Goal: Information Seeking & Learning: Learn about a topic

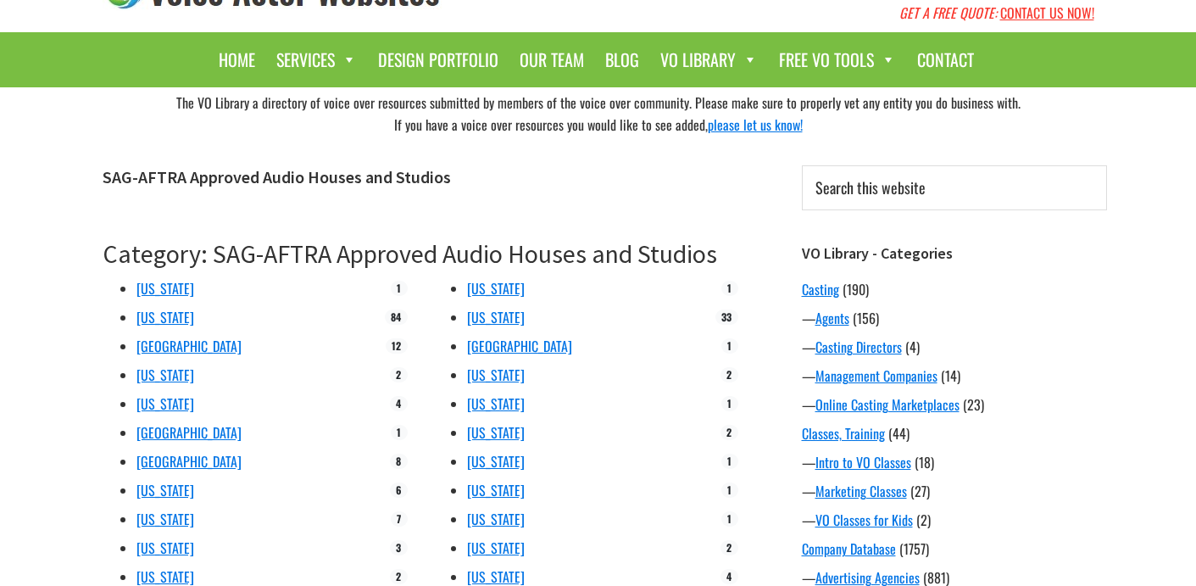
scroll to position [62, 0]
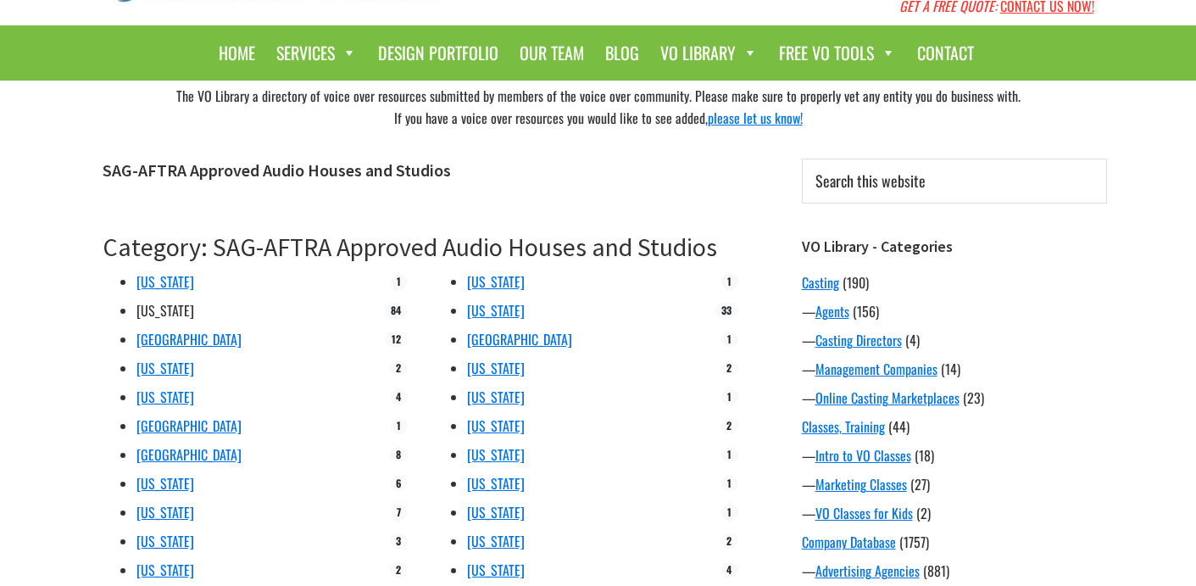
click at [170, 309] on link "California" at bounding box center [166, 310] width 58 height 20
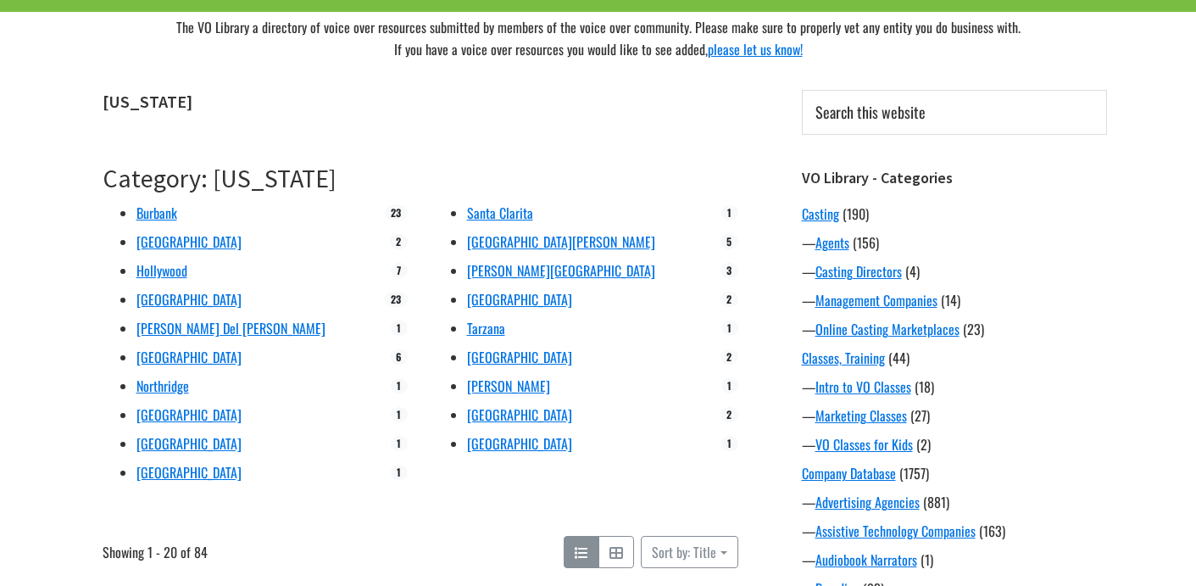
scroll to position [136, 0]
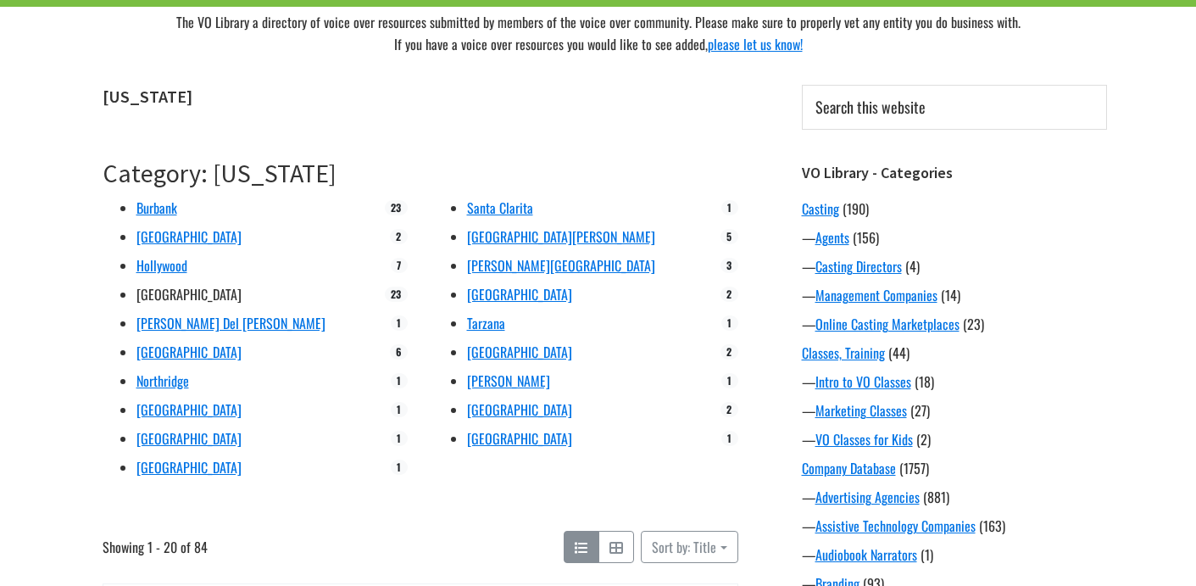
click at [176, 290] on link "[GEOGRAPHIC_DATA]" at bounding box center [189, 294] width 105 height 20
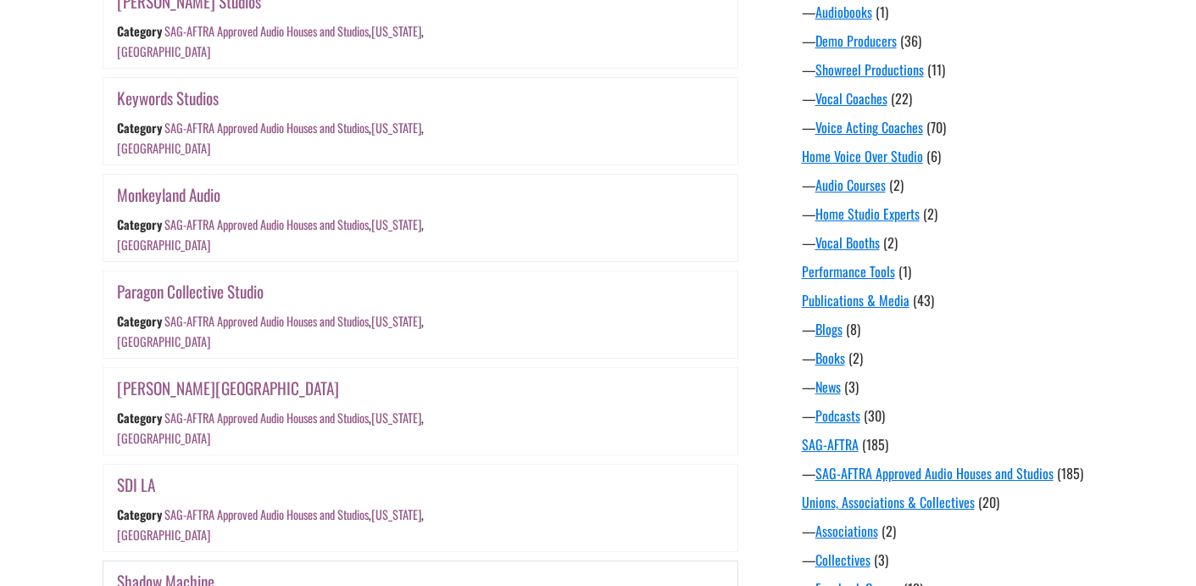
scroll to position [1103, 0]
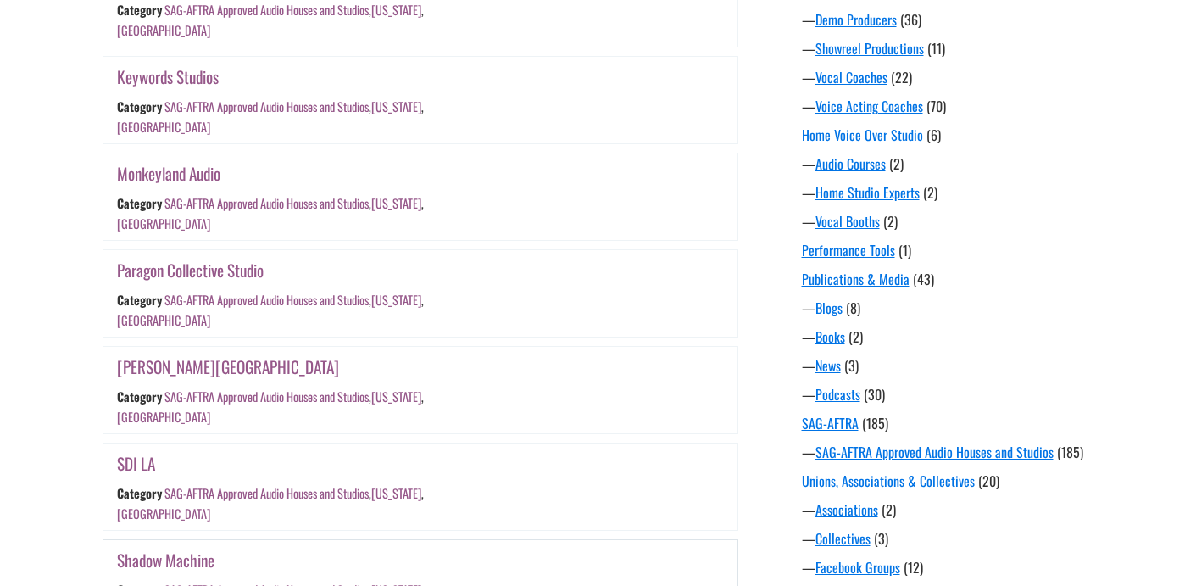
click at [181, 548] on link "Shadow Machine" at bounding box center [166, 560] width 98 height 25
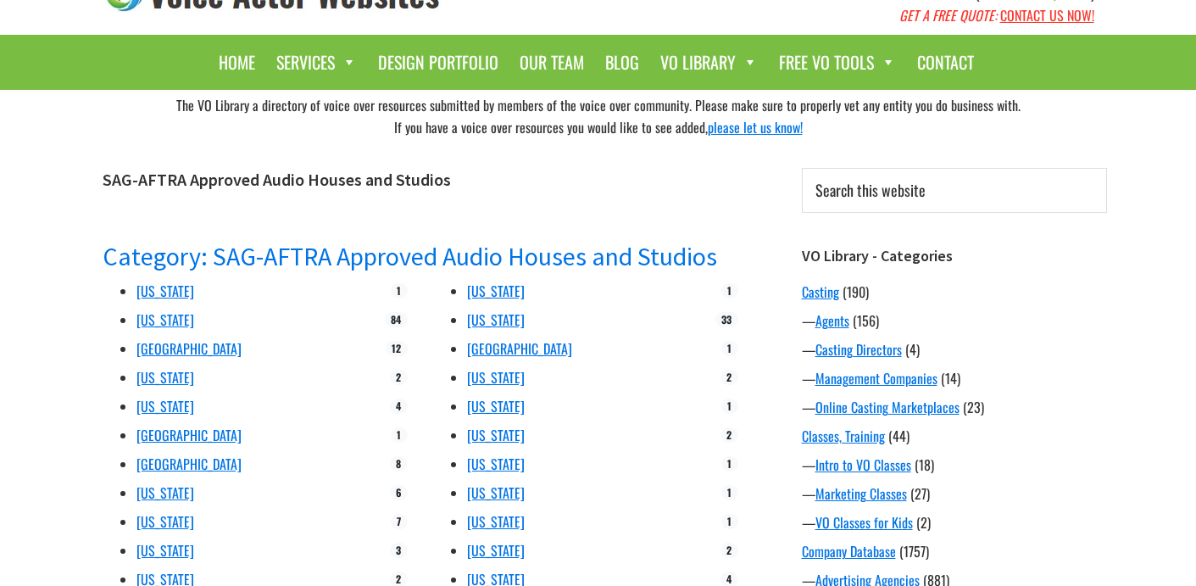
scroll to position [56, 0]
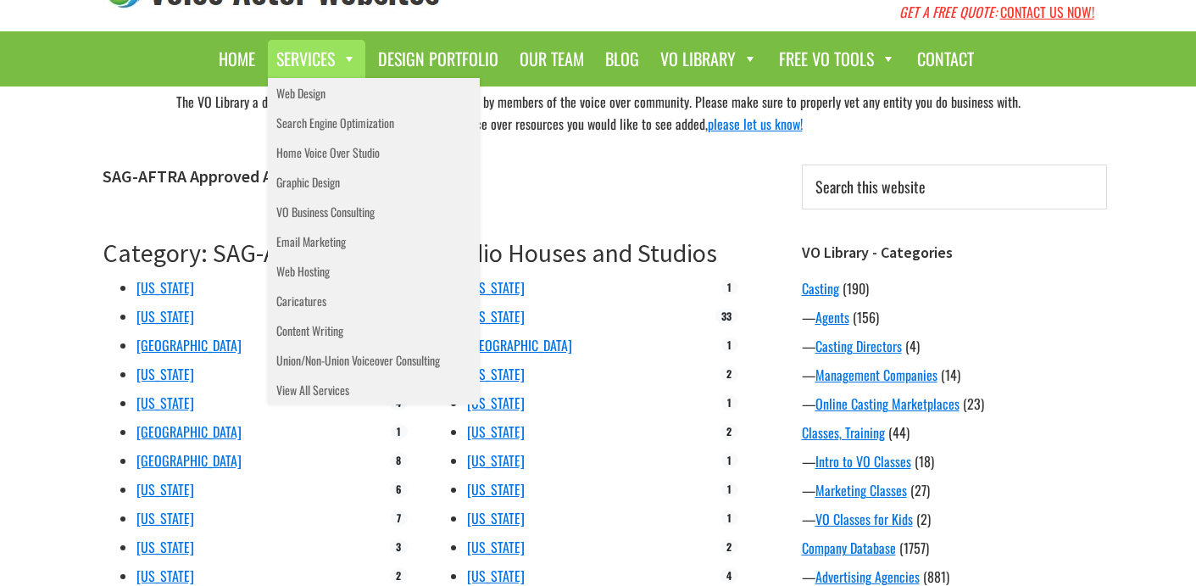
click at [310, 52] on link "Services" at bounding box center [317, 59] width 98 height 38
click at [120, 116] on div "The VO Library a directory of voice over resources submitted by members of the …" at bounding box center [598, 112] width 1017 height 53
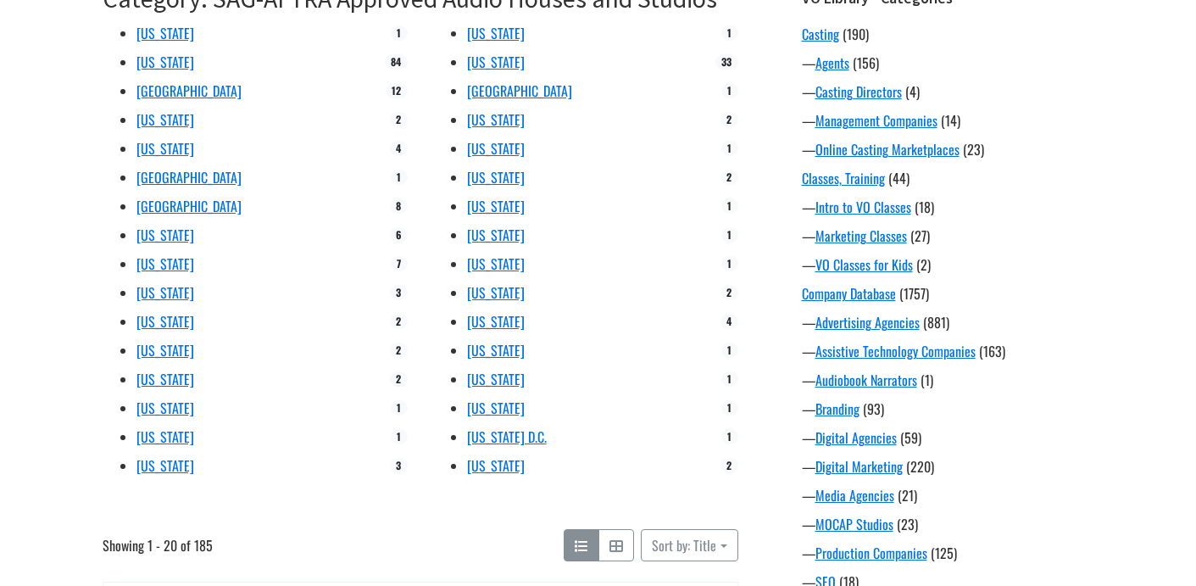
scroll to position [337, 0]
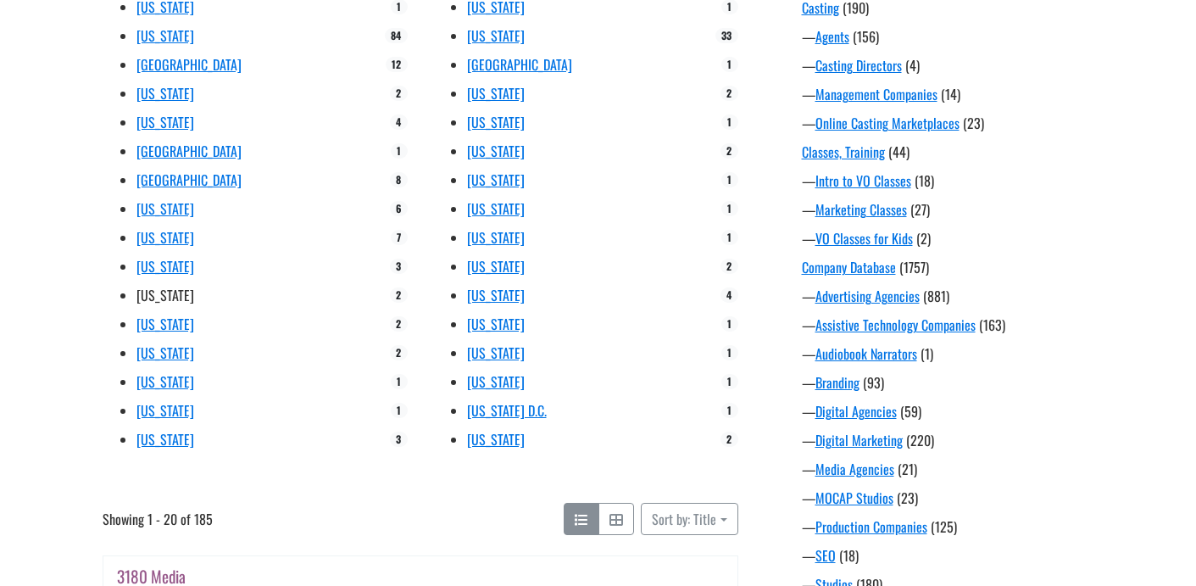
click at [153, 293] on link "[US_STATE]" at bounding box center [166, 295] width 58 height 20
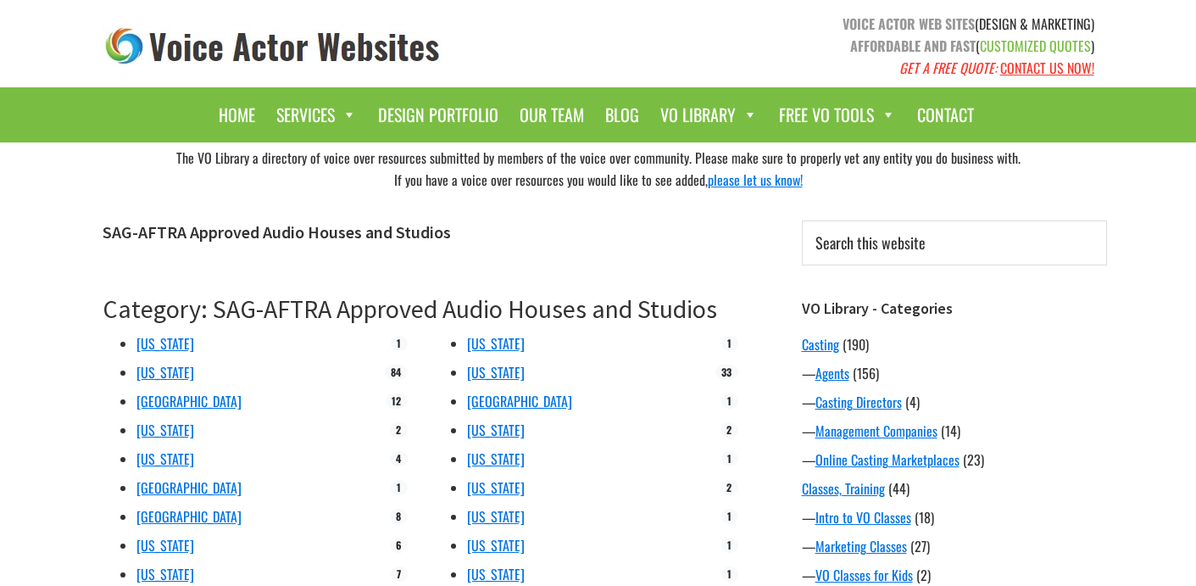
scroll to position [2, 0]
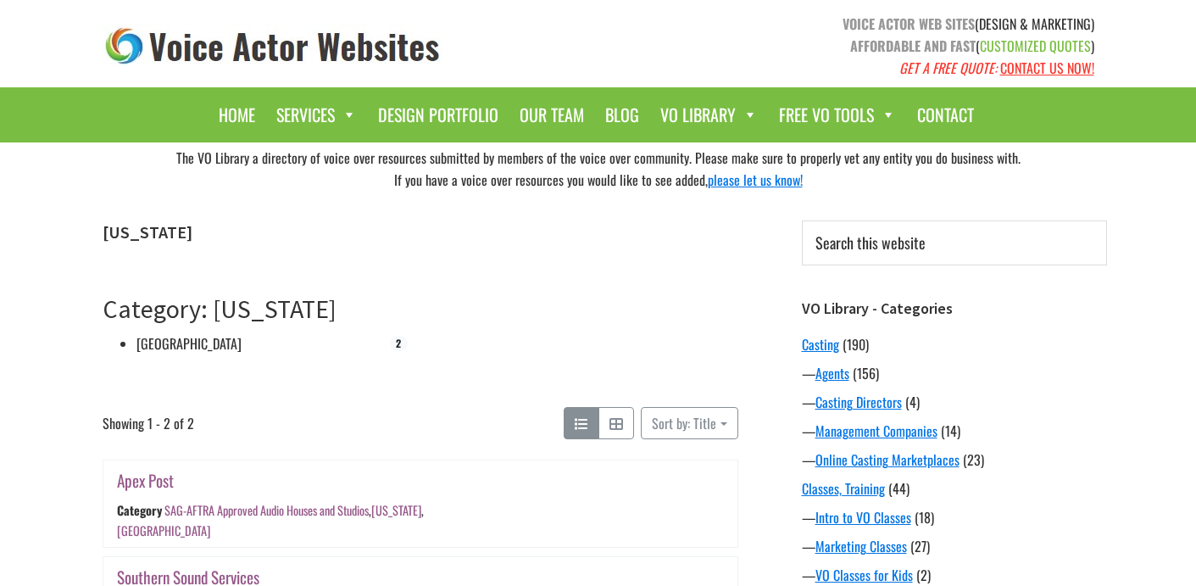
click at [162, 342] on link "[GEOGRAPHIC_DATA]" at bounding box center [189, 343] width 105 height 20
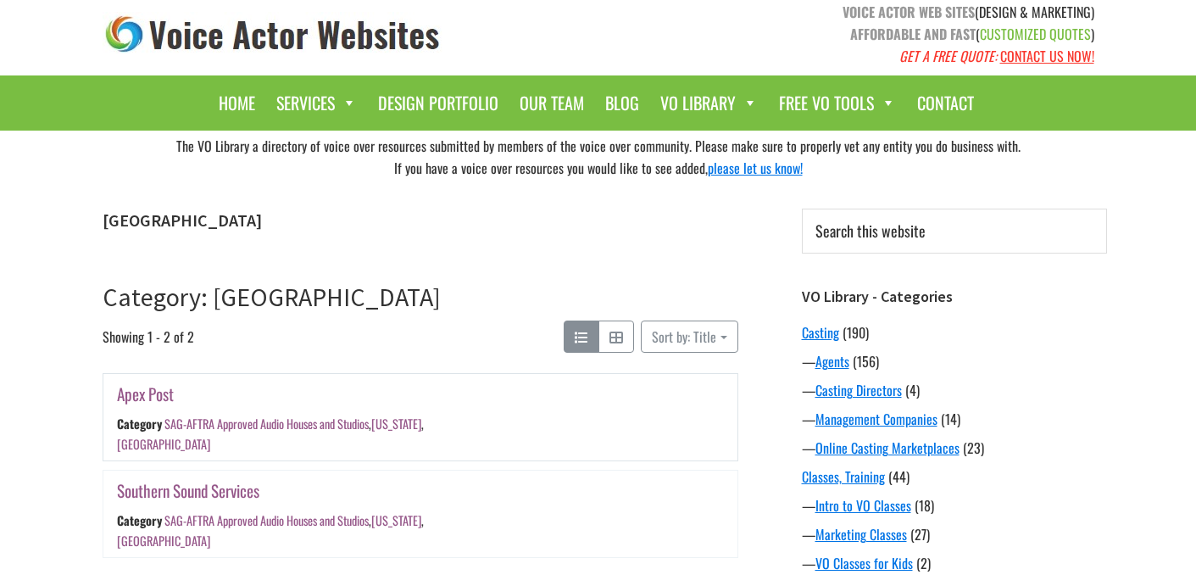
scroll to position [15, 0]
